Goal: Transaction & Acquisition: Purchase product/service

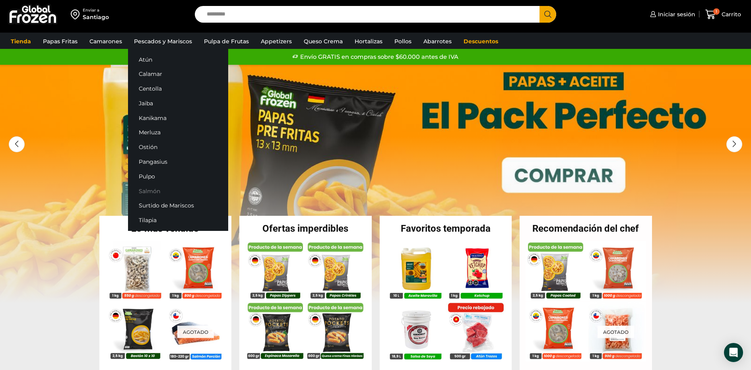
click at [151, 195] on link "Salmón" at bounding box center [178, 191] width 100 height 15
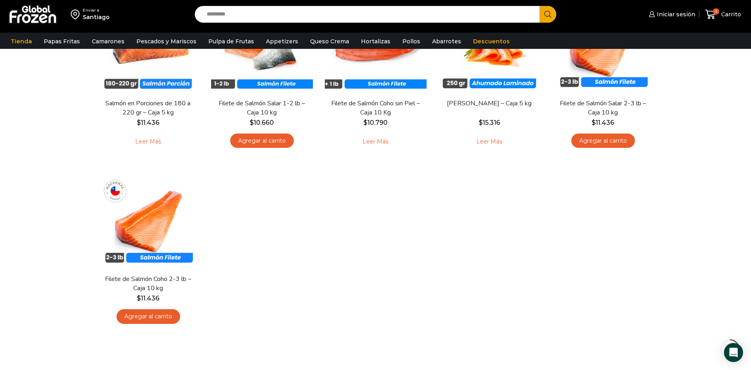
scroll to position [27, 0]
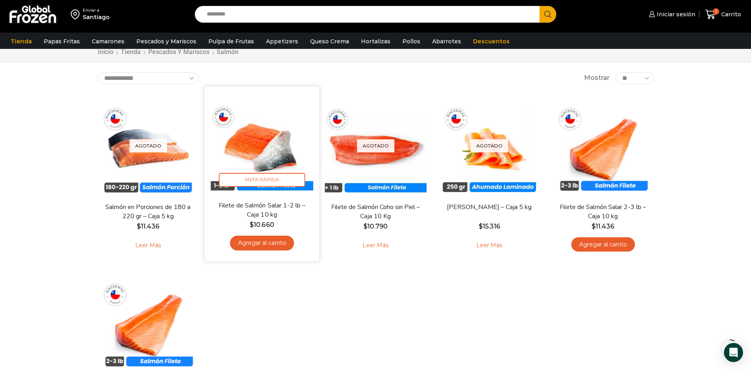
click at [263, 141] on img at bounding box center [262, 143] width 103 height 103
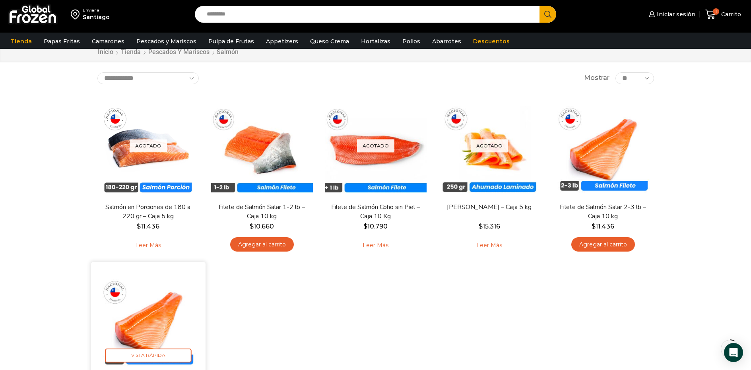
click at [168, 313] on img at bounding box center [148, 319] width 103 height 103
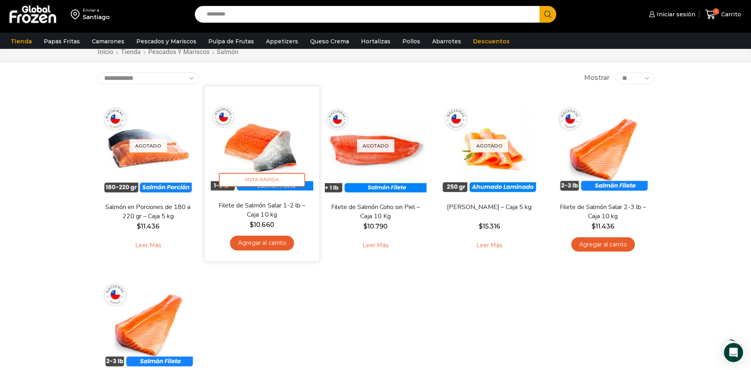
click at [285, 146] on img at bounding box center [262, 143] width 103 height 103
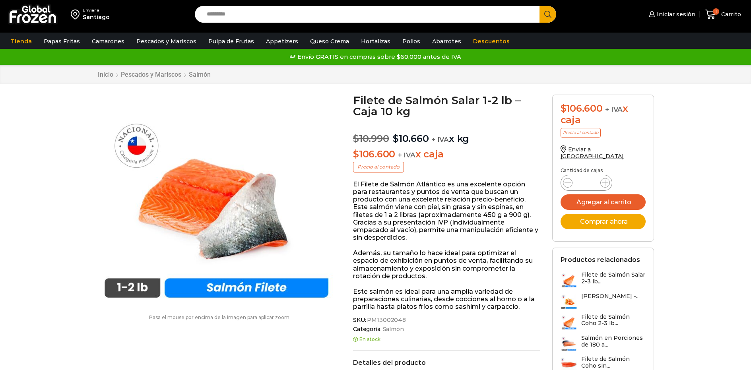
scroll to position [0, 0]
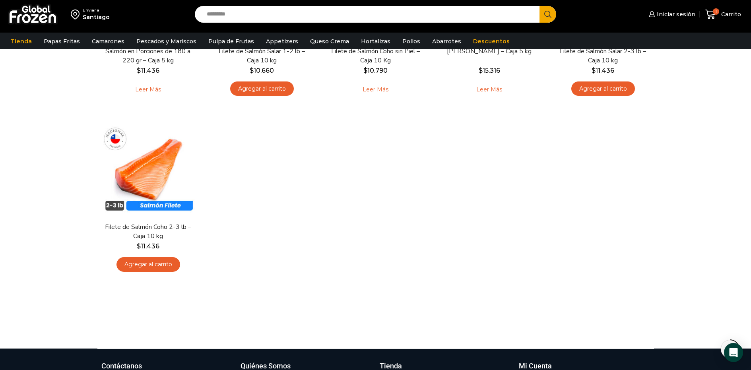
scroll to position [182, 0]
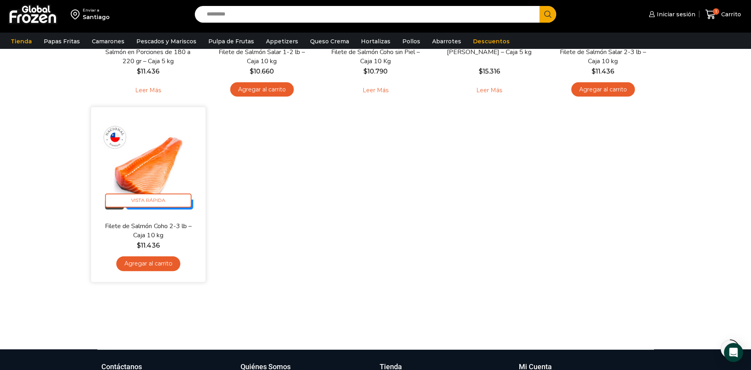
click at [161, 173] on img at bounding box center [148, 164] width 103 height 103
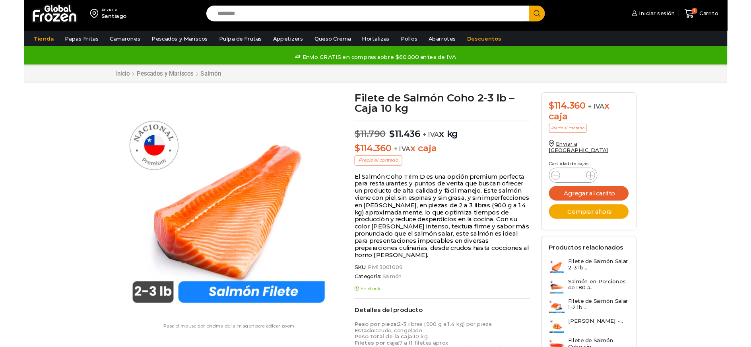
scroll to position [0, 0]
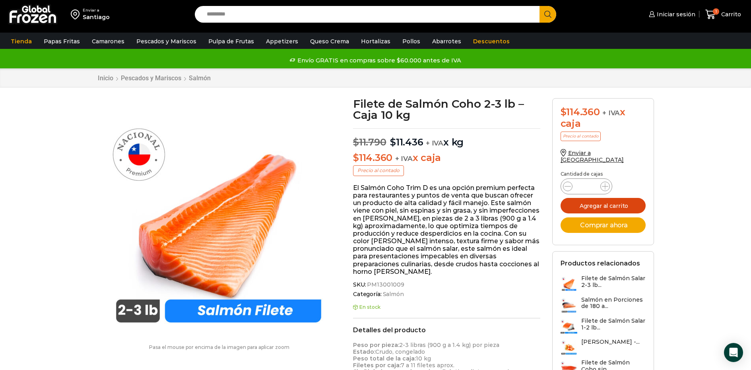
click at [596, 200] on button "Agregar al carrito" at bounding box center [603, 206] width 85 height 16
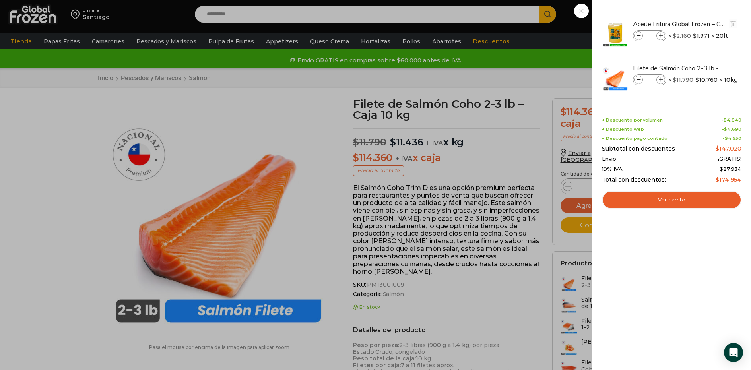
click at [638, 34] on icon at bounding box center [639, 36] width 4 height 4
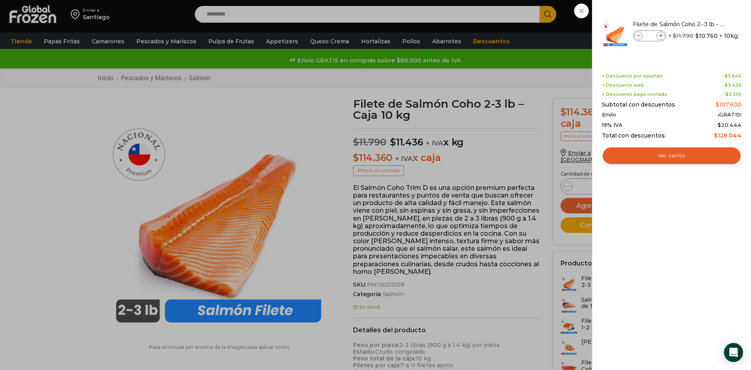
click at [704, 24] on div "1 [GEOGRAPHIC_DATA] 1 1 Shopping Cart *" at bounding box center [724, 14] width 40 height 19
